Goal: Transaction & Acquisition: Book appointment/travel/reservation

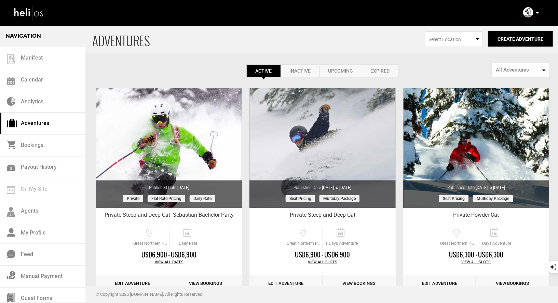
click at [538, 12] on icon at bounding box center [537, 13] width 3 height 2
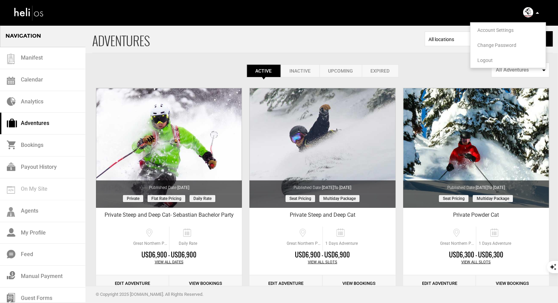
click at [482, 58] on span "Logout" at bounding box center [485, 59] width 15 height 5
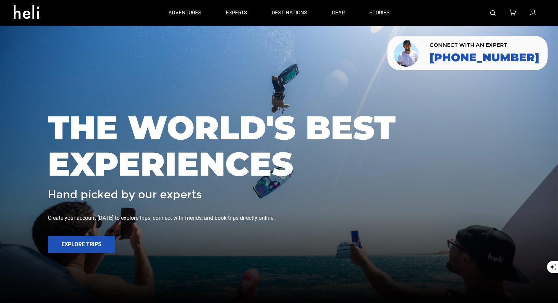
click at [495, 14] on img at bounding box center [493, 12] width 5 height 5
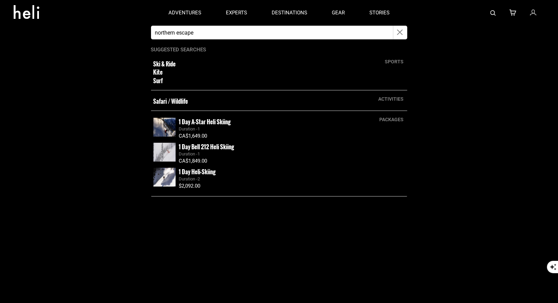
type input "northern escape"
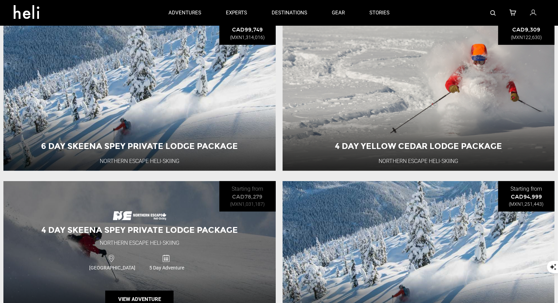
scroll to position [48, 0]
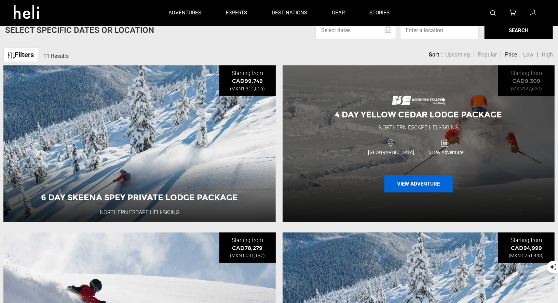
click at [400, 189] on button "View Adventure" at bounding box center [419, 183] width 68 height 17
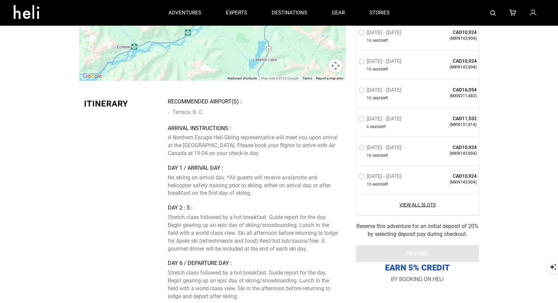
scroll to position [1800, 0]
